Goal: Unclear

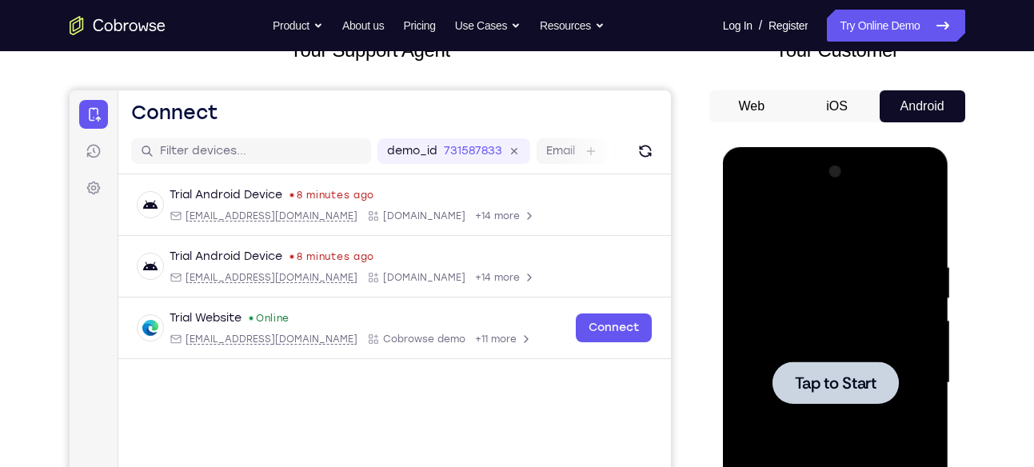
click at [790, 305] on div at bounding box center [835, 383] width 201 height 448
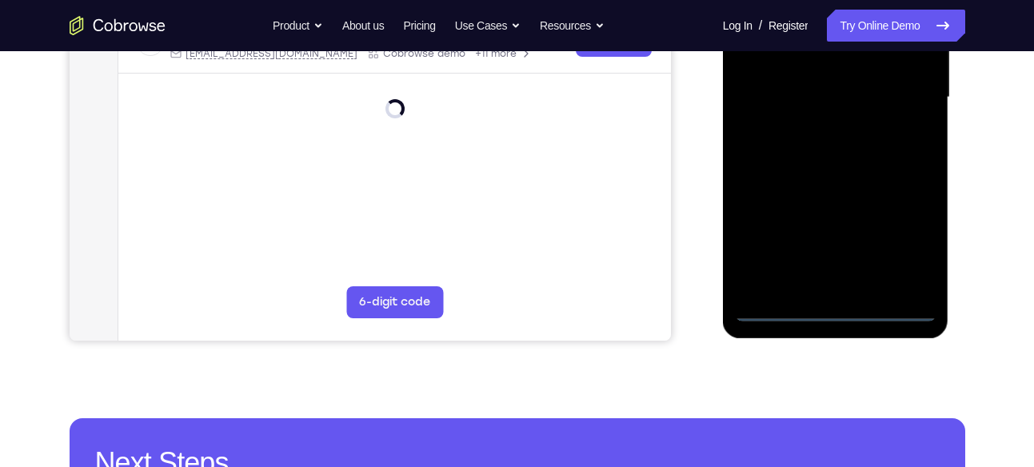
scroll to position [404, 0]
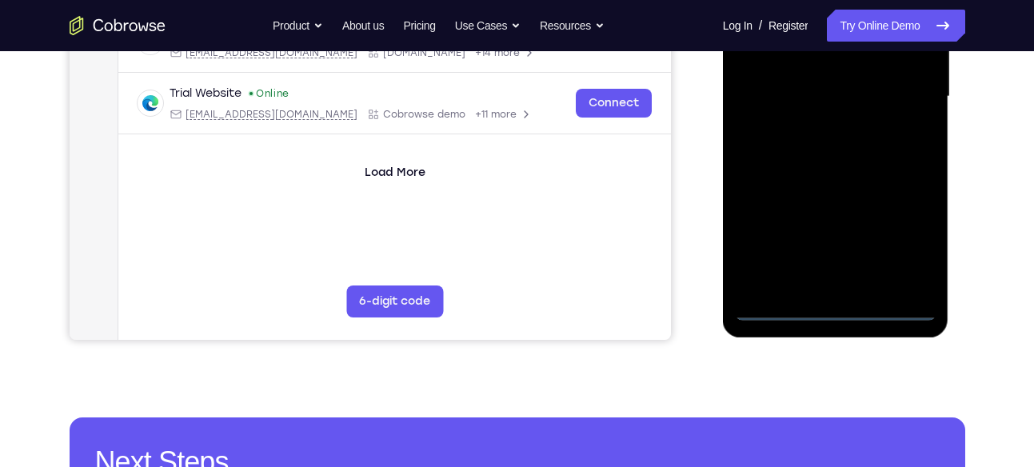
click at [834, 312] on div at bounding box center [835, 97] width 201 height 448
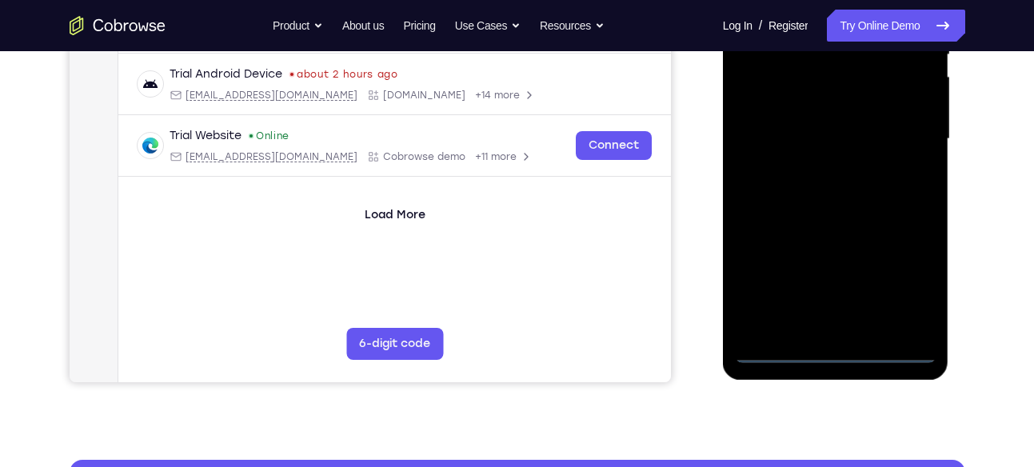
click at [904, 284] on div at bounding box center [835, 139] width 201 height 448
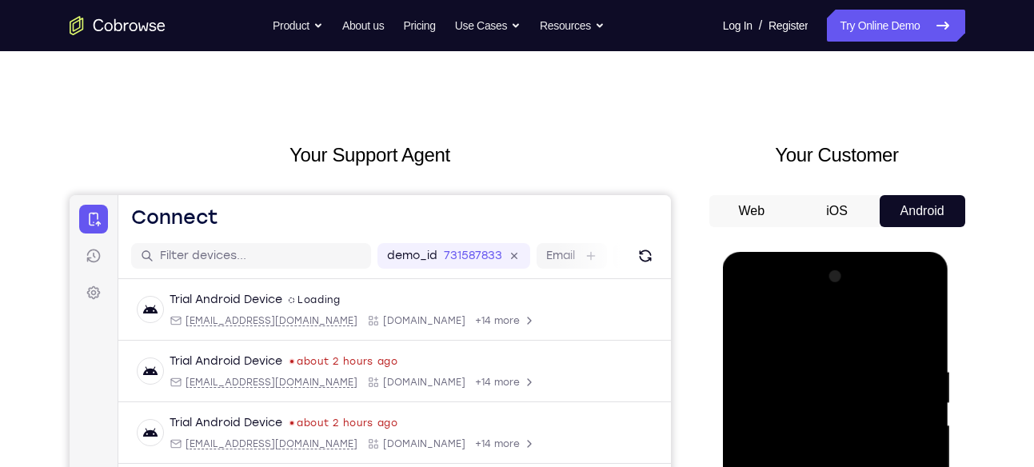
scroll to position [9, 0]
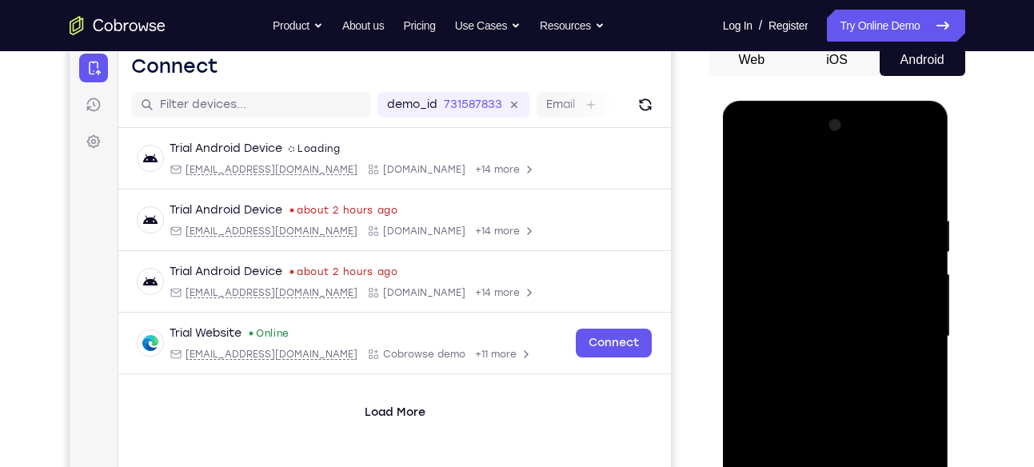
scroll to position [166, 0]
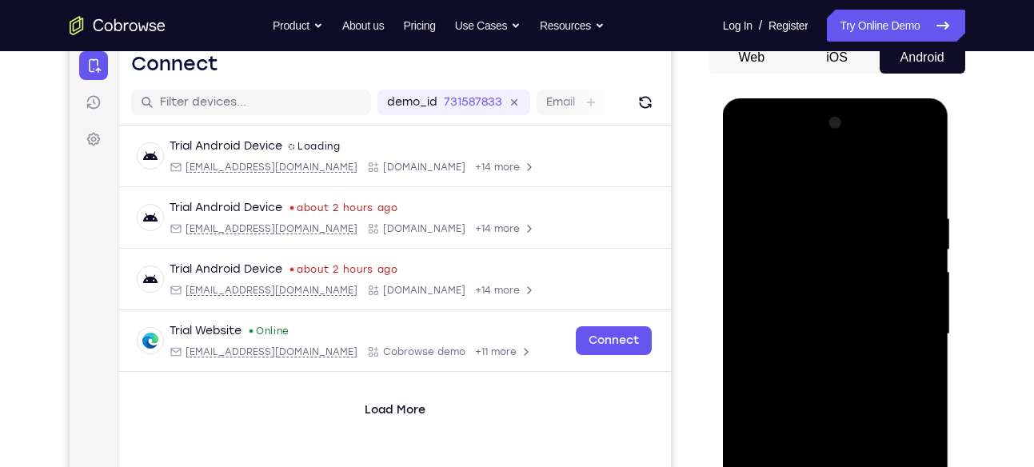
click at [898, 326] on div at bounding box center [835, 334] width 201 height 448
click at [816, 364] on div at bounding box center [835, 334] width 201 height 448
click at [836, 317] on div at bounding box center [835, 334] width 201 height 448
click at [829, 329] on div at bounding box center [835, 334] width 201 height 448
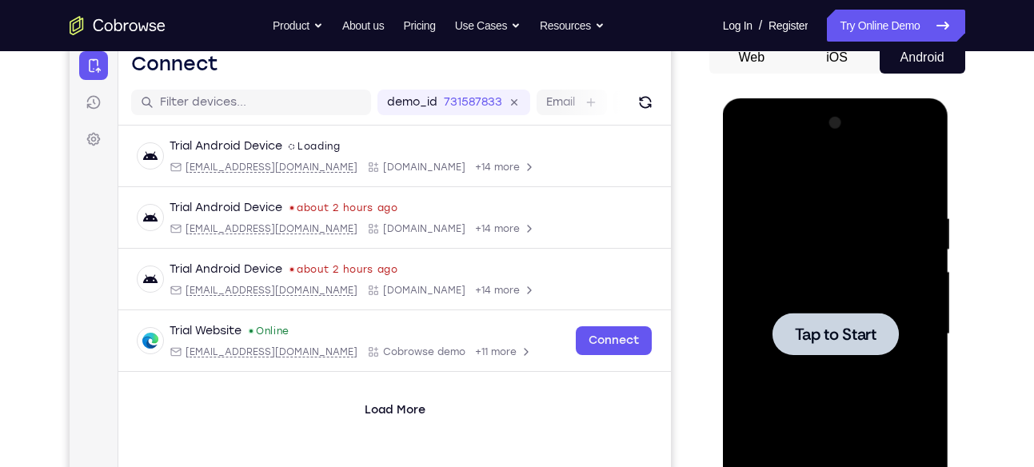
click at [873, 313] on div at bounding box center [835, 334] width 126 height 42
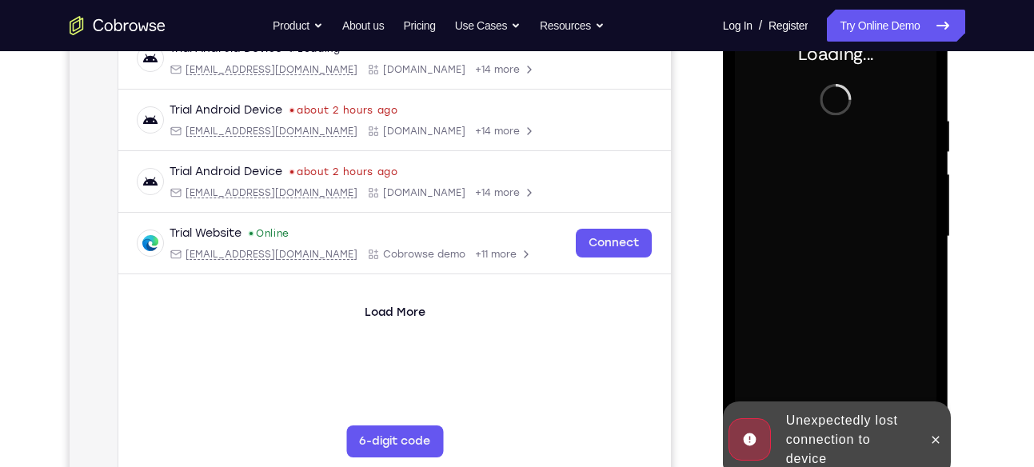
scroll to position [267, 0]
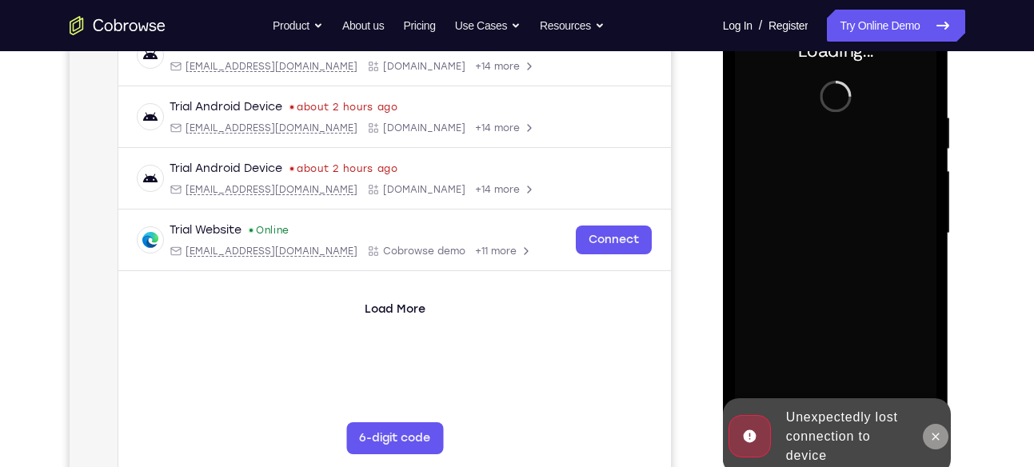
click at [937, 439] on icon at bounding box center [935, 436] width 13 height 13
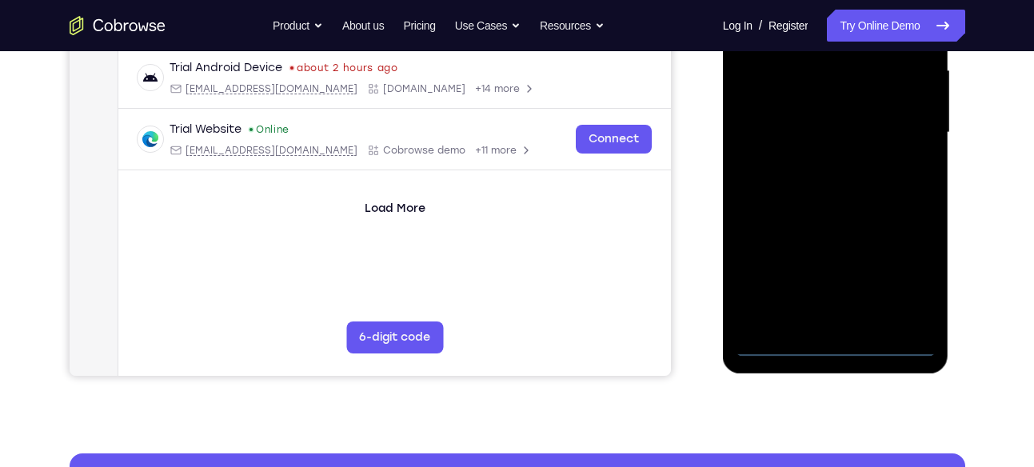
scroll to position [367, 0]
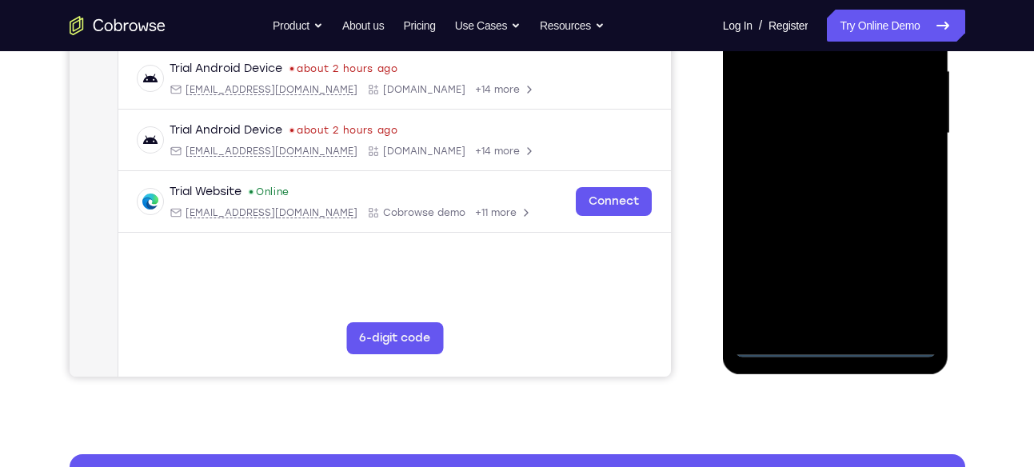
click at [841, 346] on div at bounding box center [835, 134] width 201 height 448
click at [900, 273] on div at bounding box center [835, 134] width 201 height 448
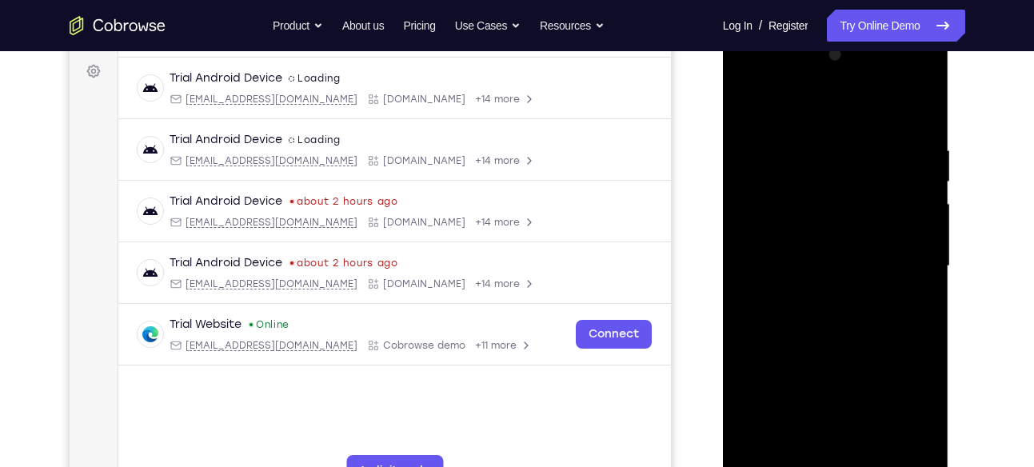
scroll to position [238, 0]
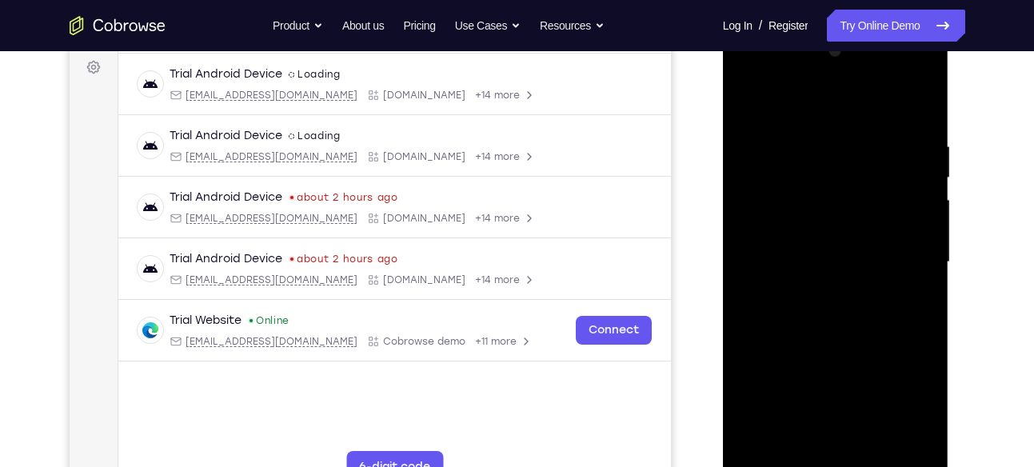
click at [799, 103] on div at bounding box center [835, 262] width 201 height 448
click at [895, 253] on div at bounding box center [835, 262] width 201 height 448
click at [814, 290] on div at bounding box center [835, 262] width 201 height 448
click at [831, 234] on div at bounding box center [835, 262] width 201 height 448
click at [824, 266] on div at bounding box center [835, 262] width 201 height 448
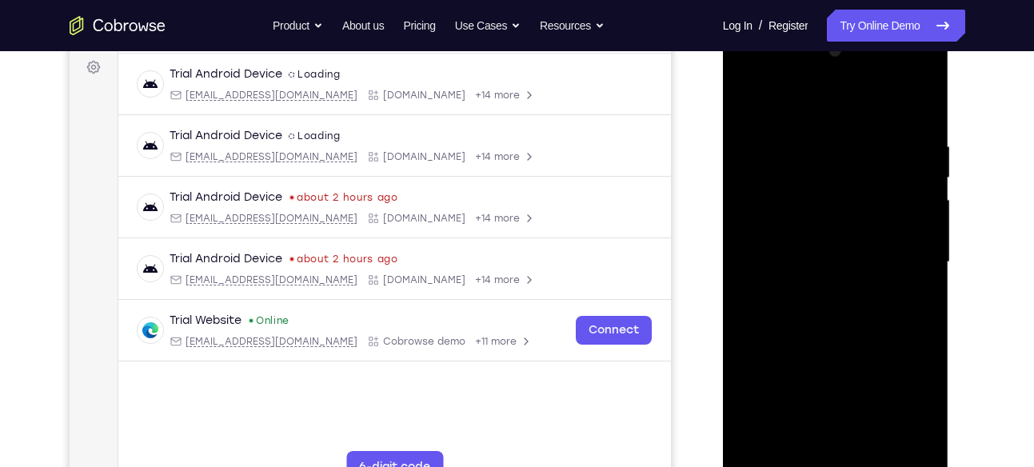
click at [848, 315] on div at bounding box center [835, 262] width 201 height 448
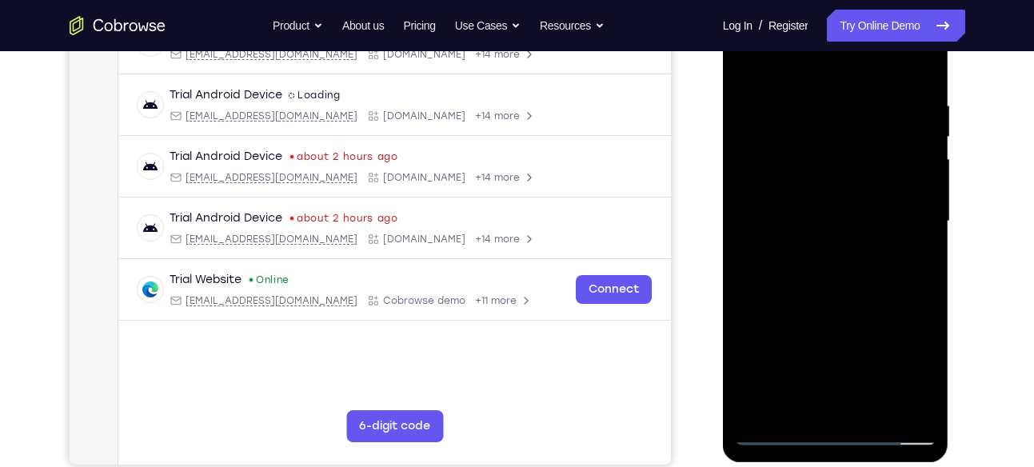
scroll to position [278, 0]
click at [831, 289] on div at bounding box center [835, 222] width 201 height 448
drag, startPoint x: 849, startPoint y: 284, endPoint x: 860, endPoint y: 152, distance: 132.4
click at [860, 152] on div at bounding box center [835, 222] width 201 height 448
drag, startPoint x: 849, startPoint y: 152, endPoint x: 836, endPoint y: 131, distance: 24.4
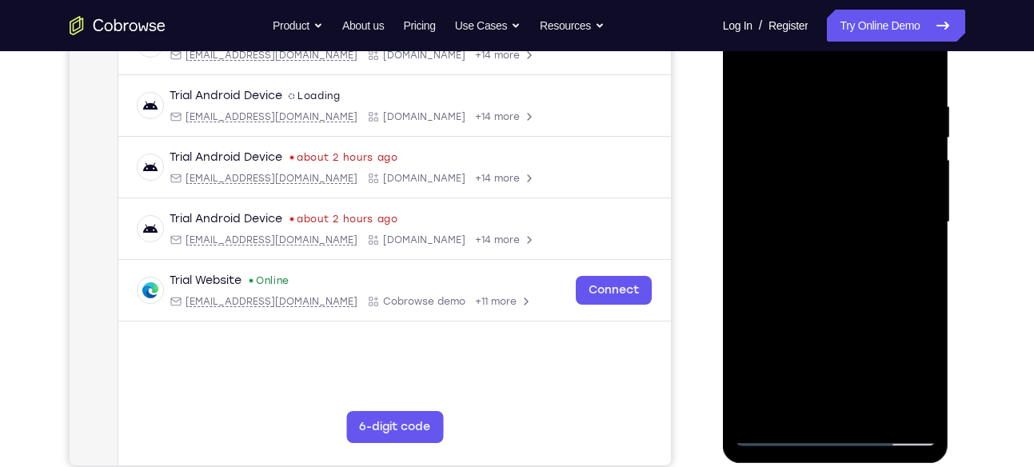
click at [836, 131] on div at bounding box center [835, 222] width 201 height 448
drag, startPoint x: 833, startPoint y: 321, endPoint x: 863, endPoint y: 200, distance: 124.5
click at [863, 200] on div at bounding box center [835, 222] width 201 height 448
drag, startPoint x: 870, startPoint y: 336, endPoint x: 874, endPoint y: 221, distance: 114.4
click at [874, 221] on div at bounding box center [835, 222] width 201 height 448
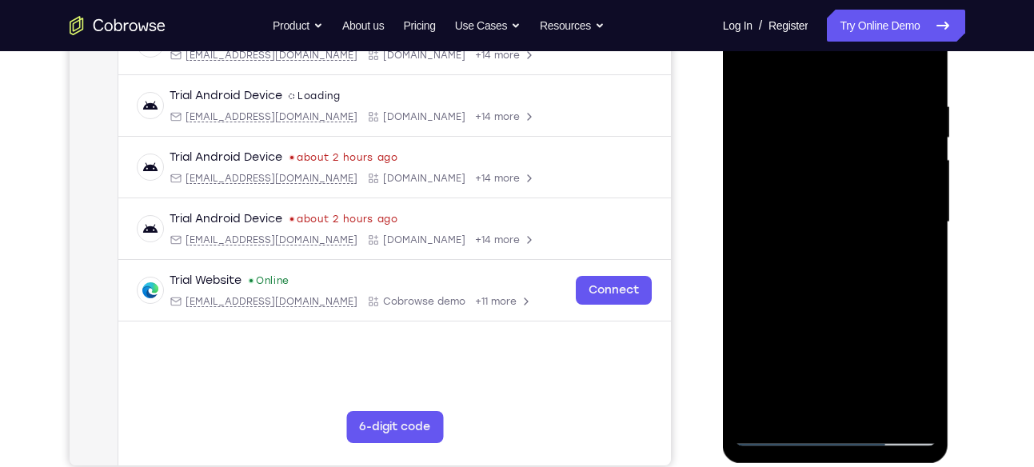
click at [926, 389] on div at bounding box center [835, 222] width 201 height 448
drag, startPoint x: 862, startPoint y: 185, endPoint x: 860, endPoint y: 362, distance: 177.5
click at [860, 362] on div at bounding box center [835, 222] width 201 height 448
drag, startPoint x: 840, startPoint y: 158, endPoint x: 842, endPoint y: 228, distance: 69.6
click at [842, 228] on div at bounding box center [835, 222] width 201 height 448
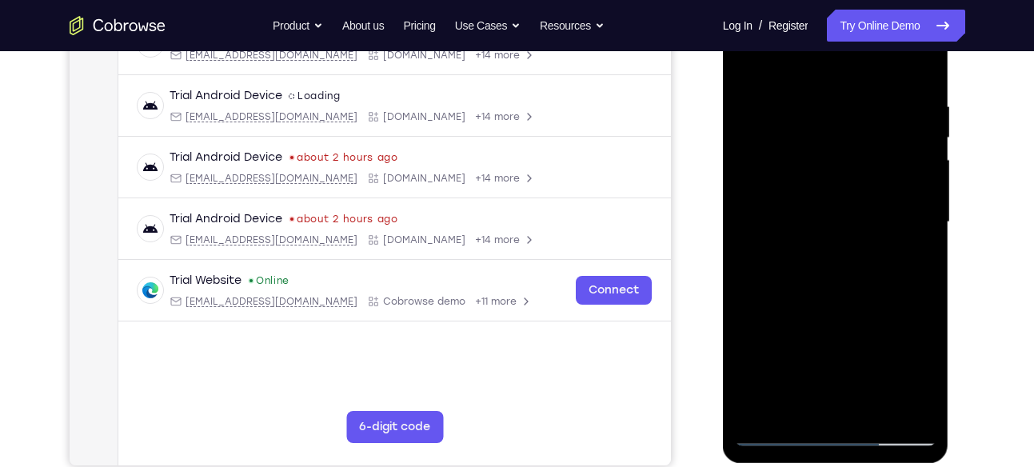
click at [925, 223] on div at bounding box center [835, 222] width 201 height 448
drag, startPoint x: 838, startPoint y: 154, endPoint x: 842, endPoint y: 193, distance: 39.4
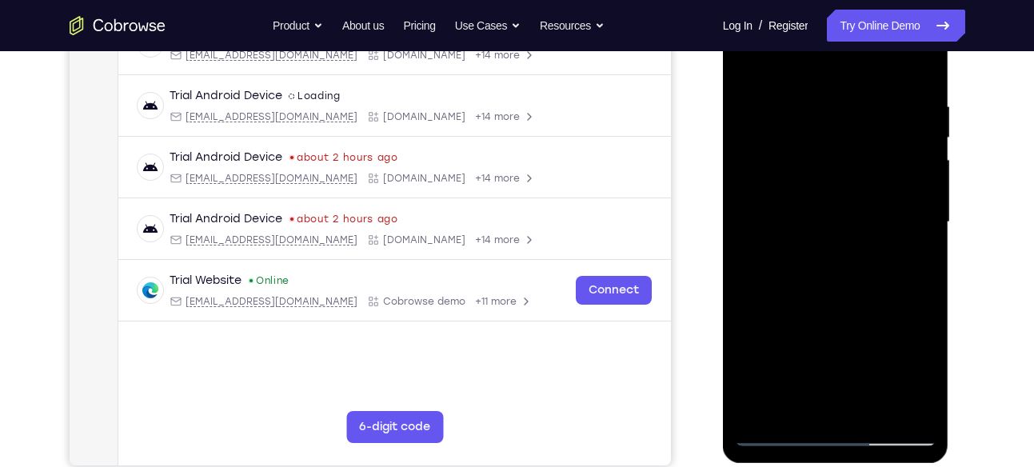
click at [842, 193] on div at bounding box center [835, 222] width 201 height 448
drag, startPoint x: 847, startPoint y: 162, endPoint x: 846, endPoint y: 203, distance: 40.8
click at [846, 203] on div at bounding box center [835, 222] width 201 height 448
click at [928, 295] on div at bounding box center [835, 222] width 201 height 448
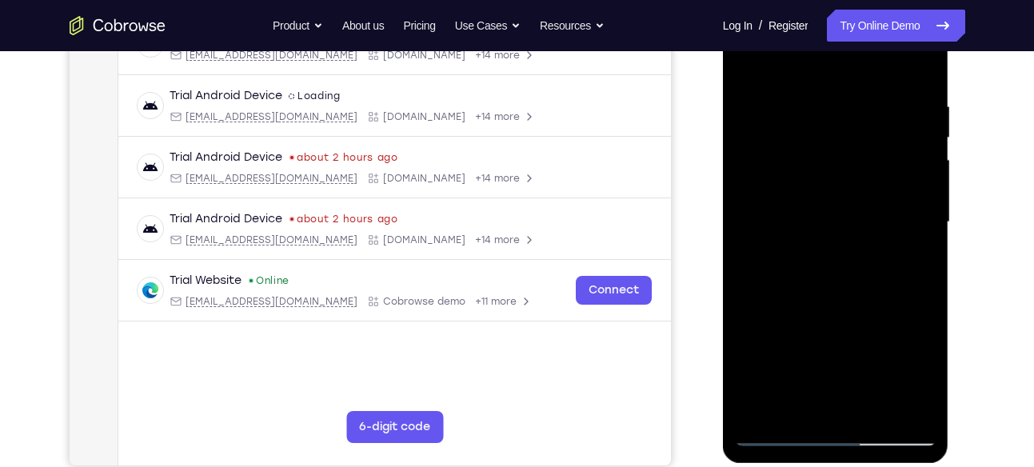
click at [928, 295] on div at bounding box center [835, 222] width 201 height 448
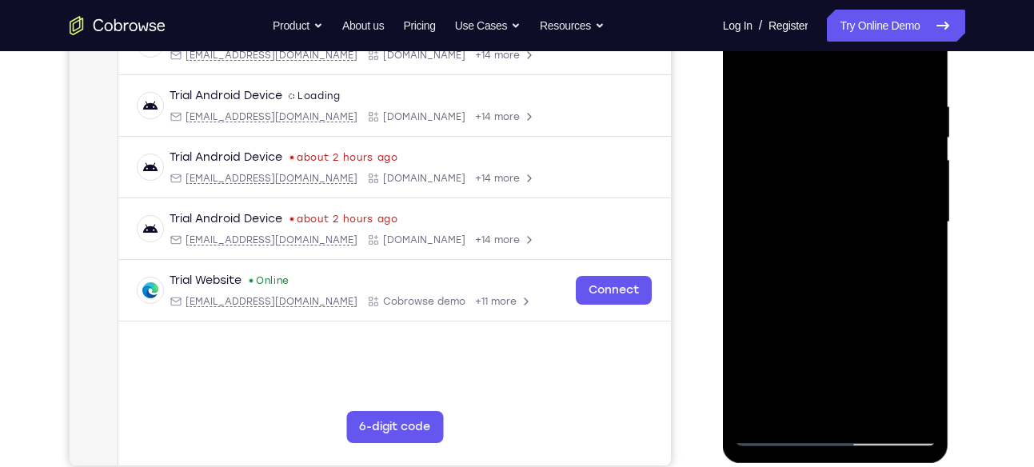
click at [928, 295] on div at bounding box center [835, 222] width 201 height 448
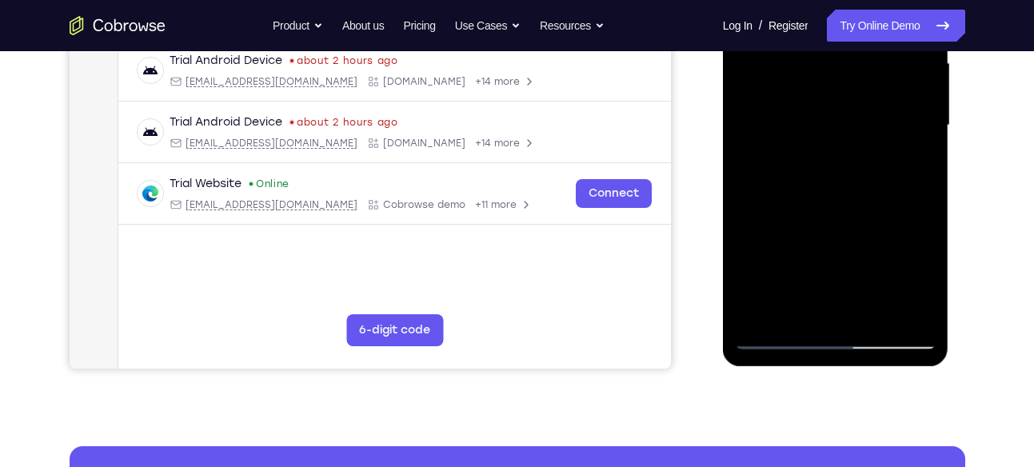
scroll to position [377, 0]
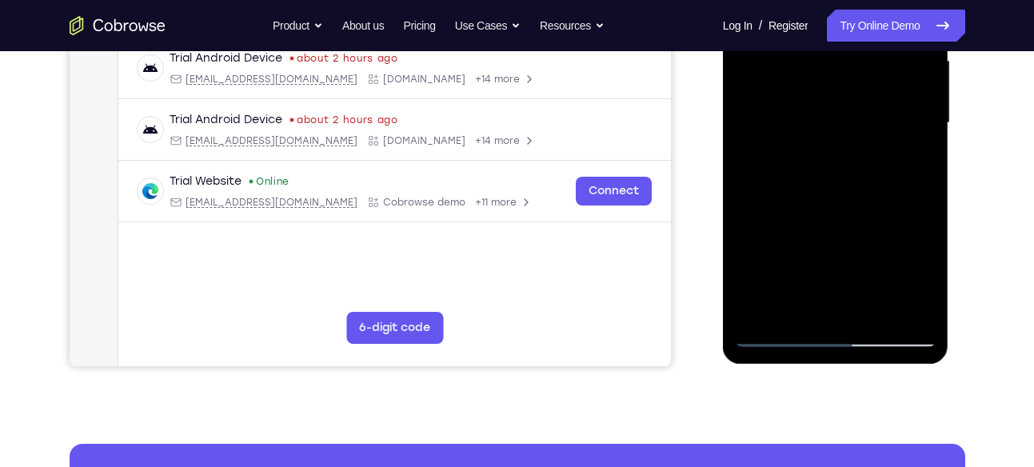
drag, startPoint x: 863, startPoint y: 279, endPoint x: 870, endPoint y: 129, distance: 150.4
click at [870, 129] on div at bounding box center [835, 123] width 201 height 448
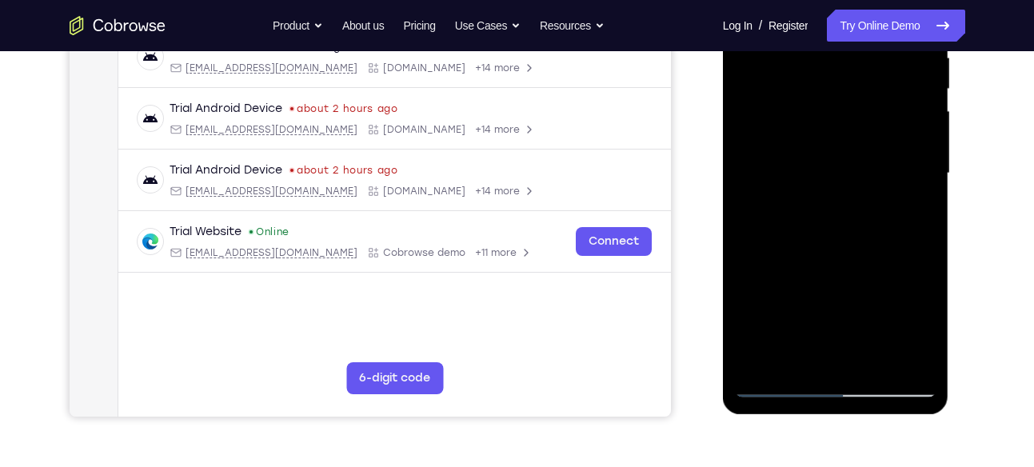
scroll to position [326, 0]
drag, startPoint x: 890, startPoint y: 155, endPoint x: 878, endPoint y: 313, distance: 158.0
click at [878, 313] on div at bounding box center [835, 174] width 201 height 448
drag, startPoint x: 876, startPoint y: 120, endPoint x: 870, endPoint y: 240, distance: 120.1
click at [870, 240] on div at bounding box center [835, 174] width 201 height 448
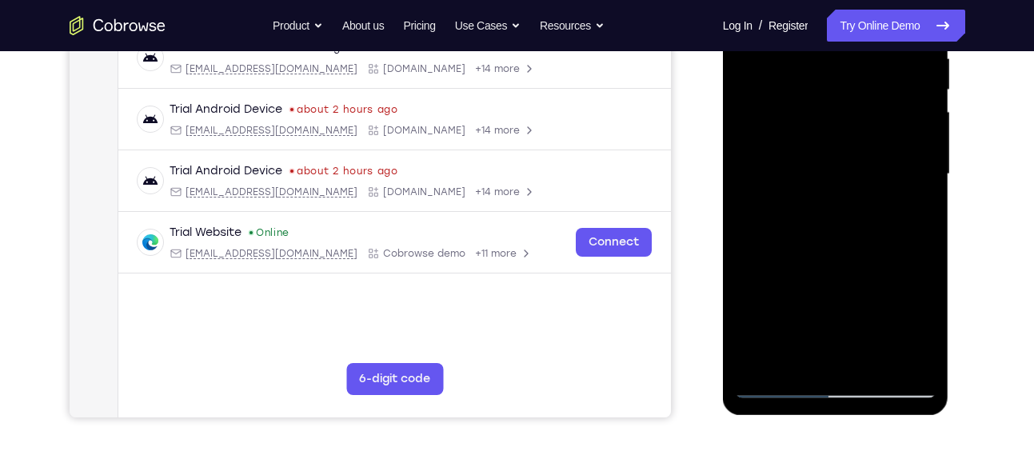
click at [926, 223] on div at bounding box center [835, 174] width 201 height 448
click at [927, 214] on div at bounding box center [835, 174] width 201 height 448
drag, startPoint x: 874, startPoint y: 262, endPoint x: 894, endPoint y: 169, distance: 95.8
click at [894, 169] on div at bounding box center [835, 174] width 201 height 448
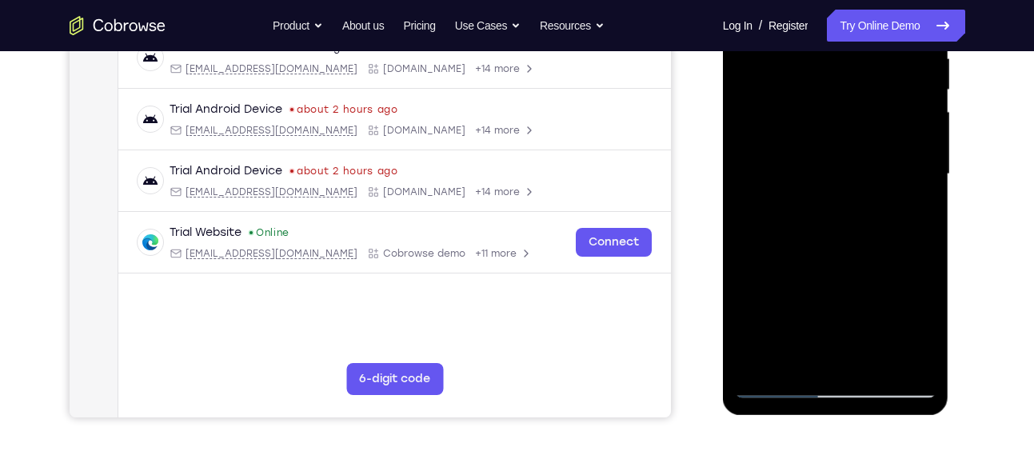
click at [926, 226] on div at bounding box center [835, 174] width 201 height 448
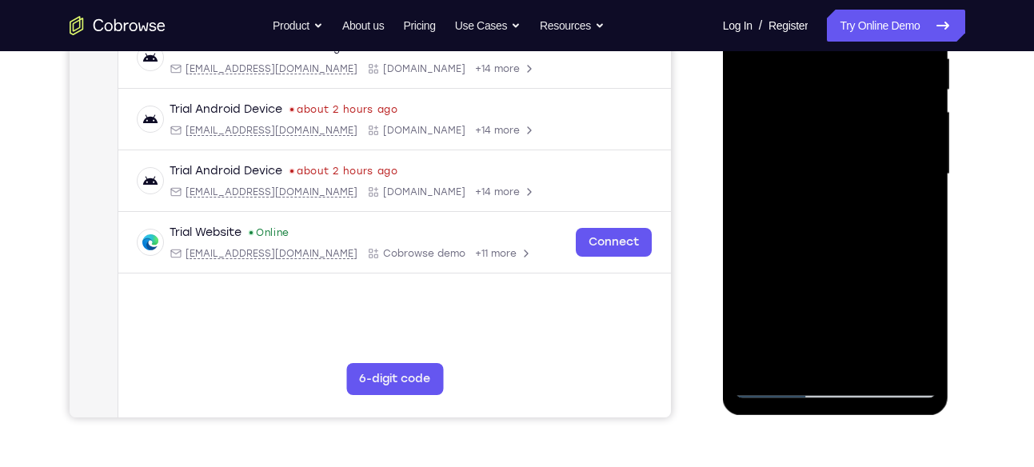
click at [926, 226] on div at bounding box center [835, 174] width 201 height 448
click at [926, 225] on div at bounding box center [835, 174] width 201 height 448
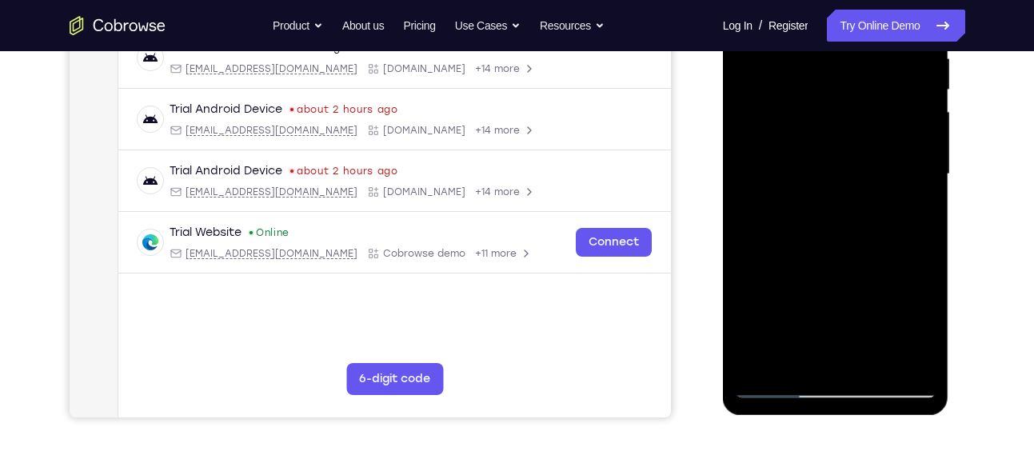
drag, startPoint x: 901, startPoint y: 285, endPoint x: 896, endPoint y: 145, distance: 140.8
click at [896, 145] on div at bounding box center [835, 174] width 201 height 448
drag, startPoint x: 897, startPoint y: 285, endPoint x: 883, endPoint y: 193, distance: 92.1
click at [883, 193] on div at bounding box center [835, 174] width 201 height 448
drag, startPoint x: 855, startPoint y: 298, endPoint x: 839, endPoint y: 154, distance: 144.8
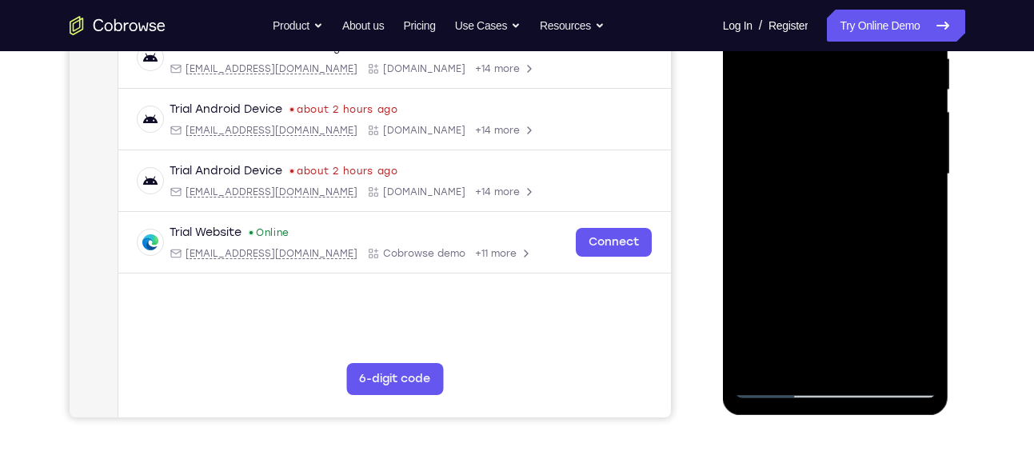
click at [839, 154] on div at bounding box center [835, 174] width 201 height 448
drag, startPoint x: 862, startPoint y: 295, endPoint x: 867, endPoint y: 134, distance: 160.7
click at [867, 134] on div at bounding box center [835, 174] width 201 height 448
drag, startPoint x: 853, startPoint y: 321, endPoint x: 859, endPoint y: 196, distance: 124.9
click at [859, 196] on div at bounding box center [835, 174] width 201 height 448
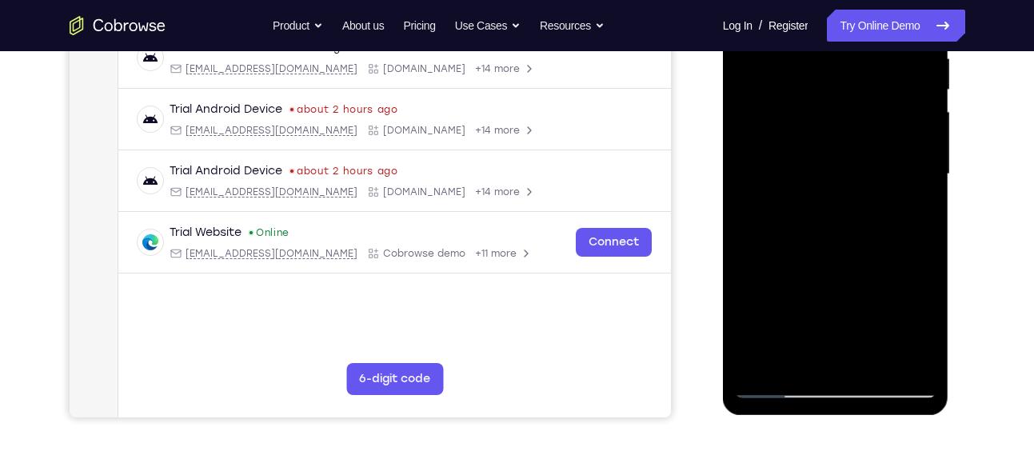
click at [916, 213] on div at bounding box center [835, 174] width 201 height 448
drag, startPoint x: 854, startPoint y: 278, endPoint x: 906, endPoint y: 132, distance: 155.5
click at [906, 132] on div at bounding box center [835, 174] width 201 height 448
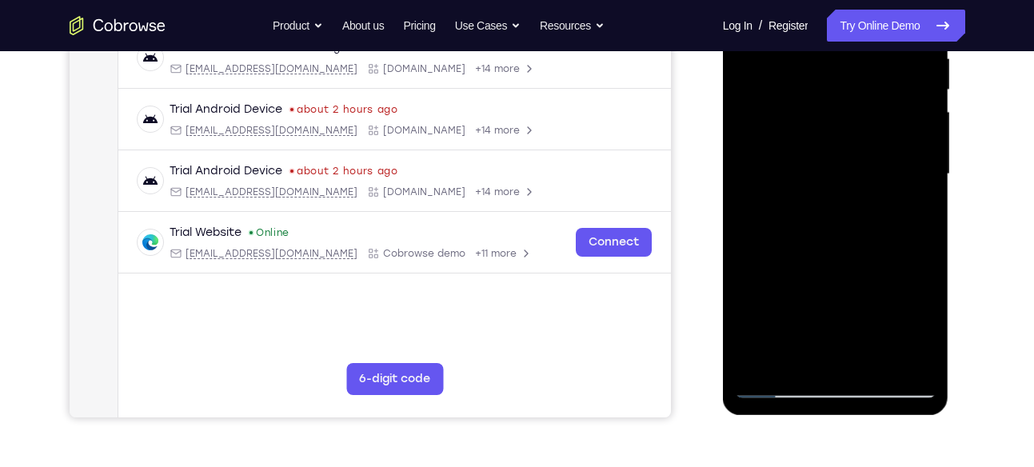
drag, startPoint x: 857, startPoint y: 299, endPoint x: 882, endPoint y: 97, distance: 203.7
click at [882, 97] on div at bounding box center [835, 174] width 201 height 448
drag, startPoint x: 783, startPoint y: 317, endPoint x: 841, endPoint y: 155, distance: 172.4
click at [841, 155] on div at bounding box center [835, 174] width 201 height 448
drag, startPoint x: 860, startPoint y: 105, endPoint x: 805, endPoint y: 289, distance: 191.9
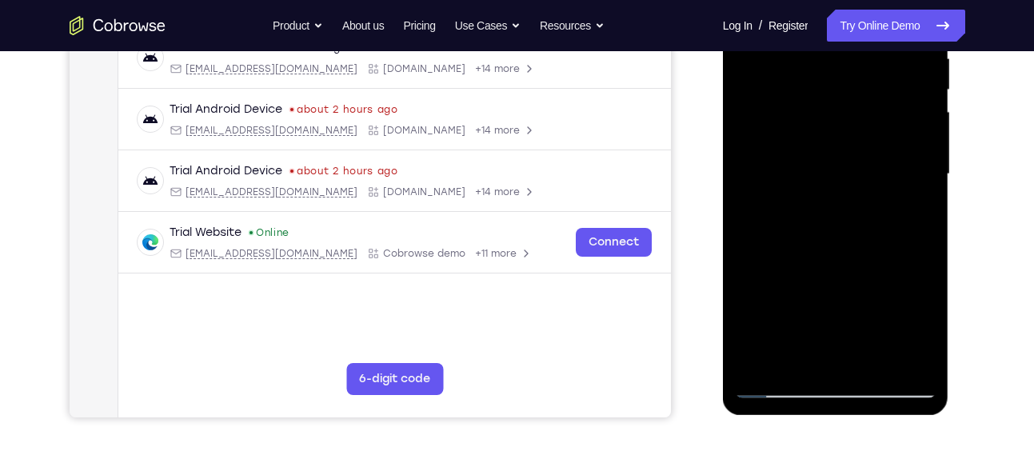
click at [805, 289] on div at bounding box center [835, 174] width 201 height 448
drag, startPoint x: 843, startPoint y: 66, endPoint x: 788, endPoint y: 239, distance: 181.0
click at [788, 239] on div at bounding box center [835, 174] width 201 height 448
click at [918, 181] on div at bounding box center [835, 174] width 201 height 448
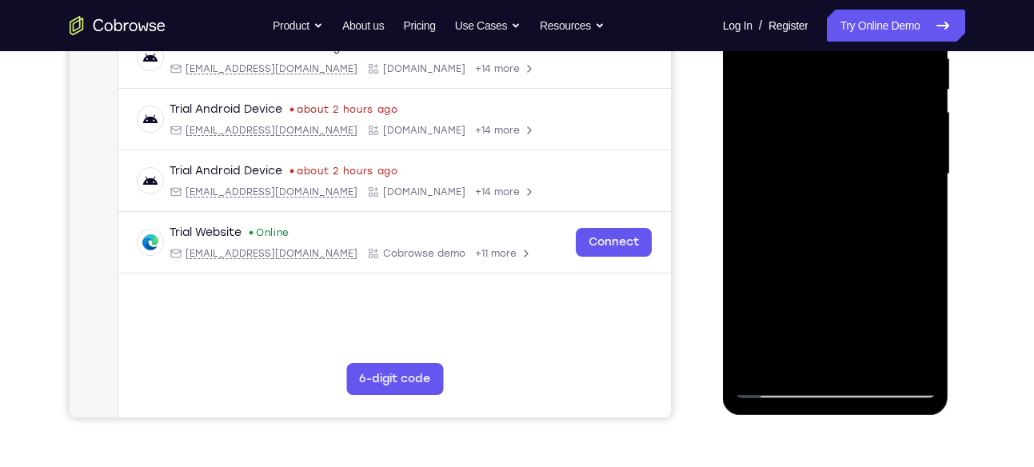
drag, startPoint x: 866, startPoint y: 155, endPoint x: 867, endPoint y: 273, distance: 117.5
click at [867, 273] on div at bounding box center [835, 174] width 201 height 448
drag, startPoint x: 870, startPoint y: 177, endPoint x: 848, endPoint y: 385, distance: 209.7
click at [848, 385] on div at bounding box center [835, 174] width 201 height 448
drag, startPoint x: 805, startPoint y: 161, endPoint x: 793, endPoint y: 285, distance: 124.5
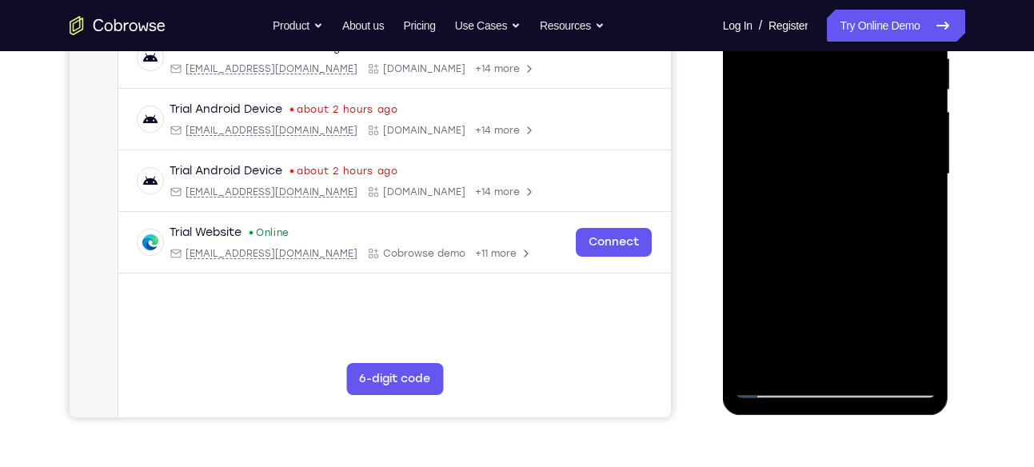
click at [793, 285] on div at bounding box center [835, 174] width 201 height 448
click at [779, 113] on div at bounding box center [835, 174] width 201 height 448
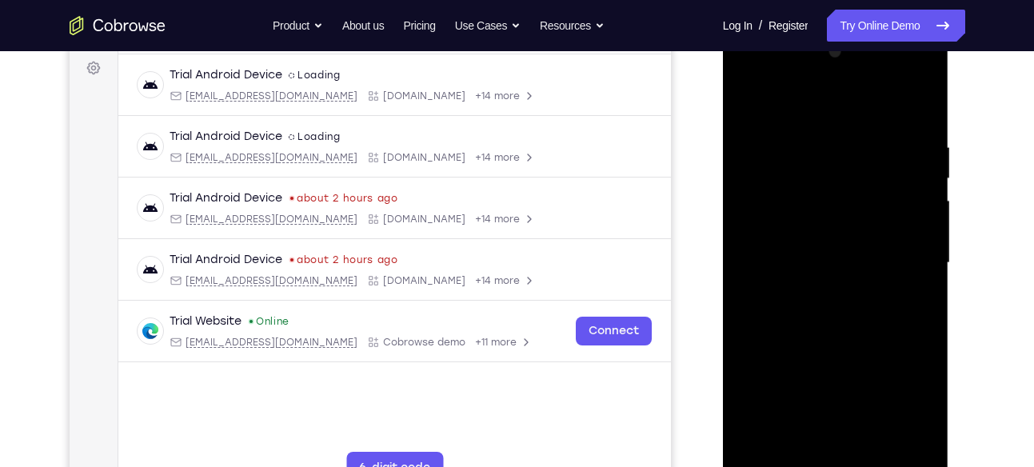
scroll to position [232, 0]
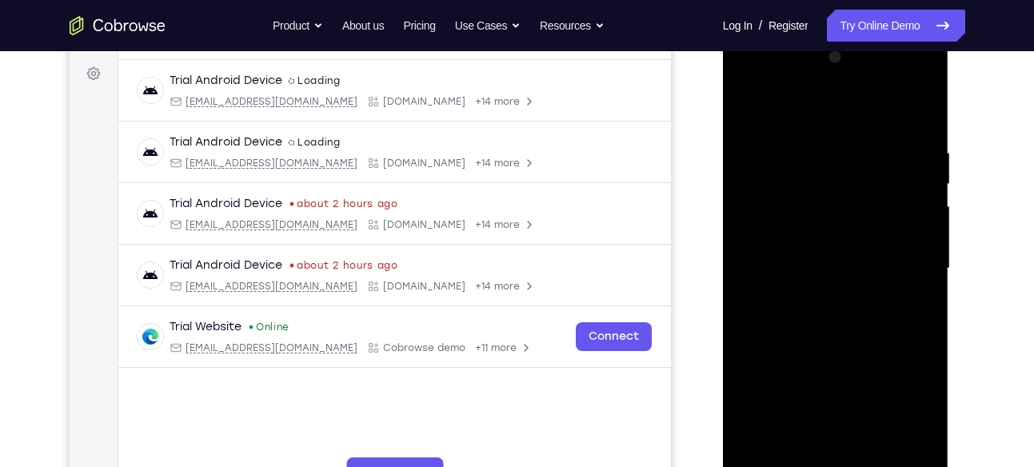
click at [746, 102] on div at bounding box center [835, 269] width 201 height 448
